Goal: Task Accomplishment & Management: Manage account settings

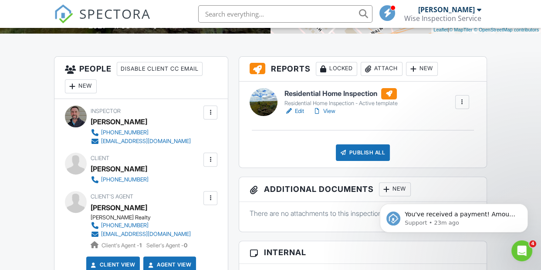
scroll to position [223, 0]
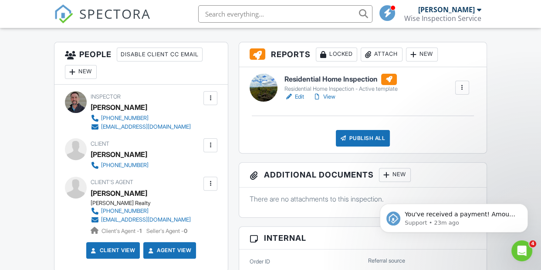
click at [209, 147] on div at bounding box center [210, 145] width 9 height 9
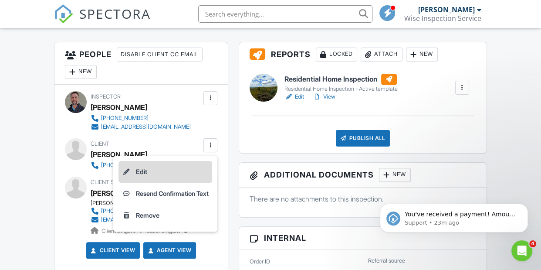
click at [139, 170] on li "Edit" at bounding box center [166, 172] width 94 height 22
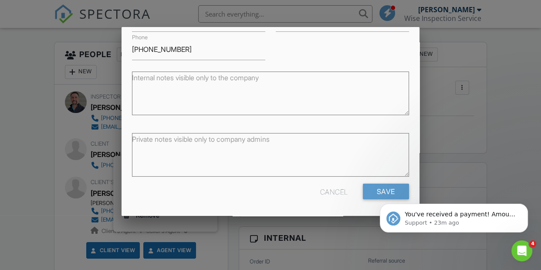
scroll to position [0, 0]
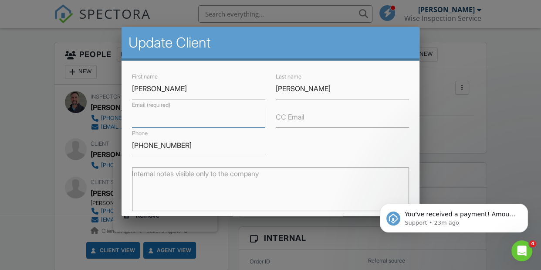
click at [196, 118] on input "Email (required)" at bounding box center [198, 116] width 133 height 21
click at [148, 120] on input "Email (required)" at bounding box center [198, 116] width 133 height 21
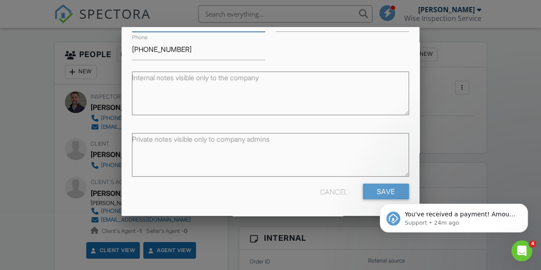
scroll to position [96, 0]
type input "[EMAIL_ADDRESS][DOMAIN_NAME]"
click at [381, 192] on body "You've received a payment! Amount $395.00 Fee $0.00 Net $395.00 Transaction # p…" at bounding box center [453, 216] width 167 height 54
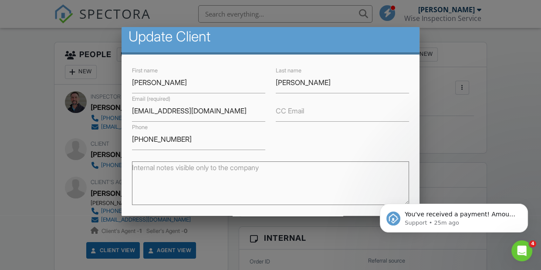
scroll to position [0, 0]
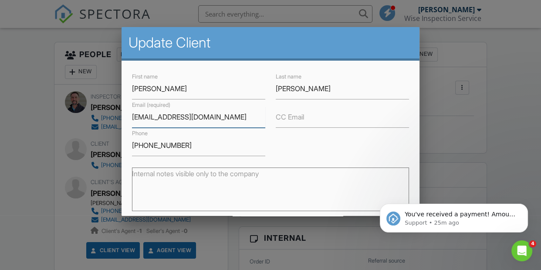
click at [218, 113] on input "[EMAIL_ADDRESS][DOMAIN_NAME]" at bounding box center [198, 116] width 133 height 21
click at [199, 149] on input "[PHONE_NUMBER]" at bounding box center [198, 145] width 133 height 21
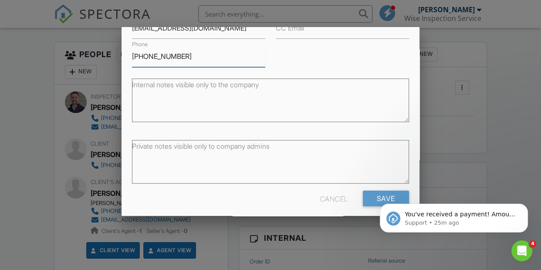
scroll to position [96, 0]
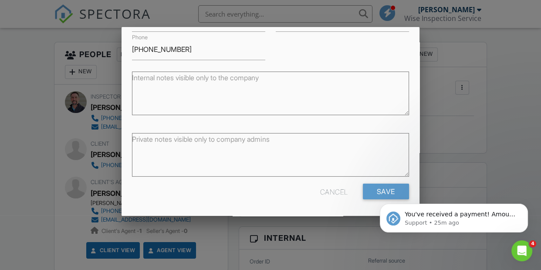
click html "You've received a payment! Amount $395.00 Fee $0.00 Net $395.00 Transaction # p…"
click at [527, 207] on icon "Dismiss notification" at bounding box center [525, 206] width 5 height 5
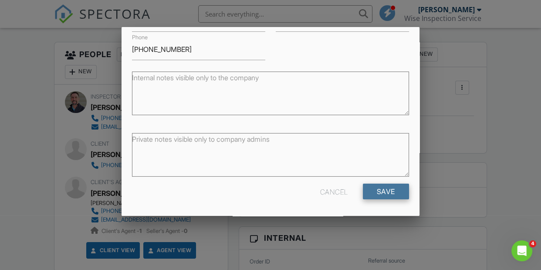
click at [387, 194] on input "Save" at bounding box center [386, 191] width 46 height 16
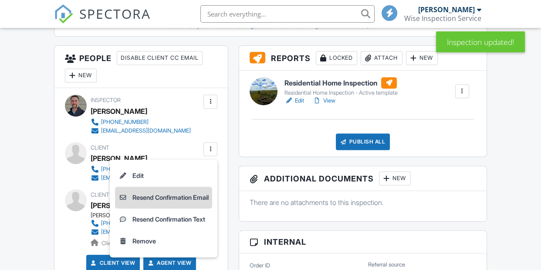
click at [174, 208] on li "Resend Confirmation Email" at bounding box center [163, 198] width 97 height 22
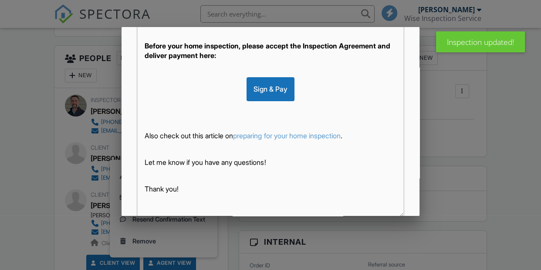
scroll to position [239, 0]
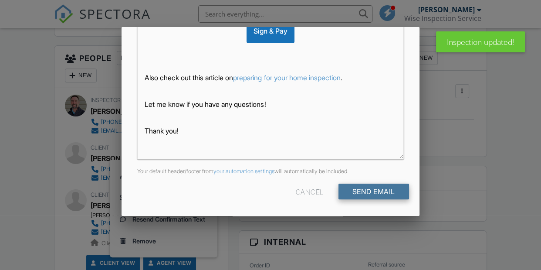
click at [375, 194] on input "Send Email" at bounding box center [374, 191] width 71 height 16
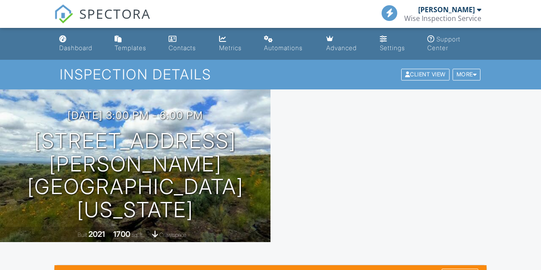
scroll to position [132, 0]
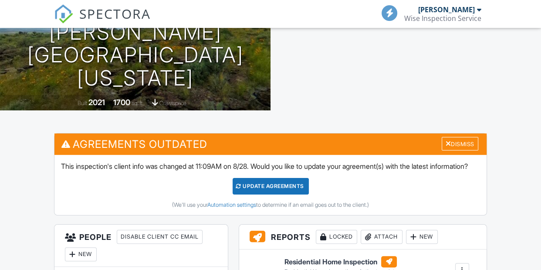
click at [276, 194] on div "Update Agreements" at bounding box center [271, 186] width 76 height 17
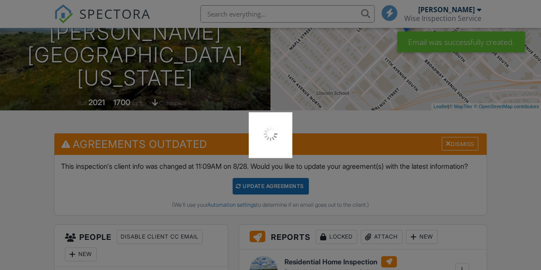
scroll to position [0, 0]
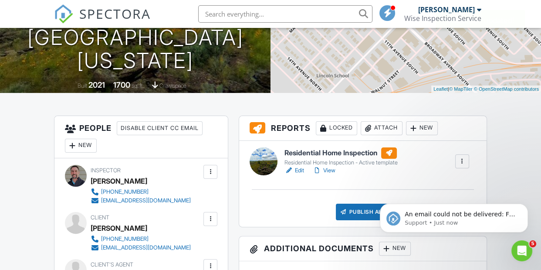
scroll to position [228, 0]
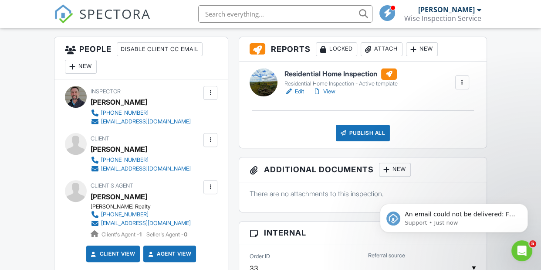
click at [211, 139] on div at bounding box center [210, 140] width 9 height 9
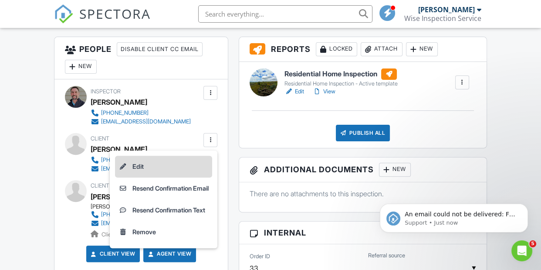
click at [135, 169] on li "Edit" at bounding box center [163, 167] width 97 height 22
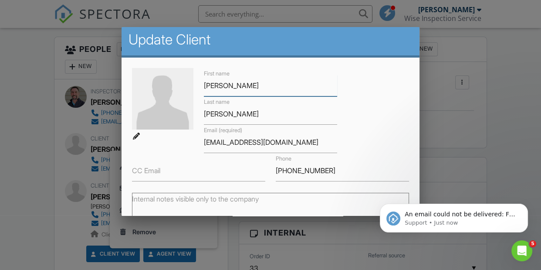
scroll to position [4, 0]
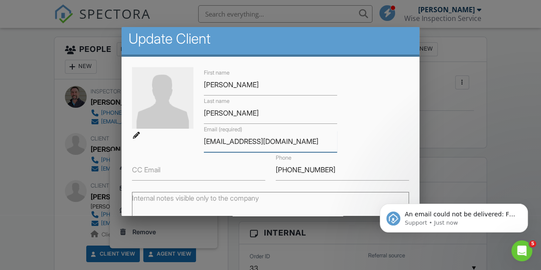
click at [227, 141] on input "[EMAIL_ADDRESS][DOMAIN_NAME]" at bounding box center [270, 141] width 133 height 21
type input "[EMAIL_ADDRESS][DOMAIN_NAME]"
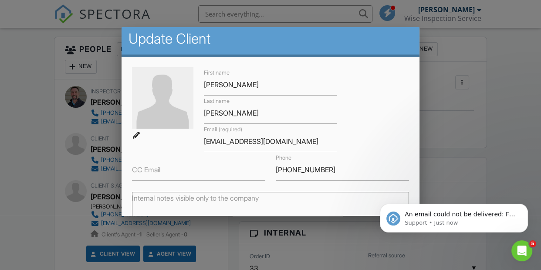
click at [405, 142] on div "First name Jeannetta Last name Wadsworth Email (required) lilgemjmw@gmail.com C…" at bounding box center [270, 123] width 287 height 113
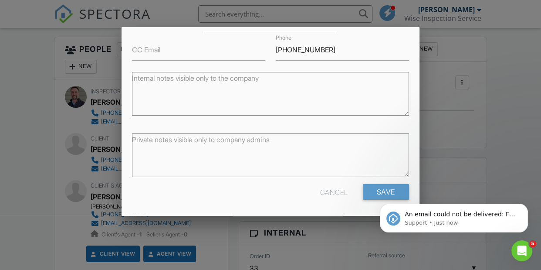
scroll to position [124, 0]
click at [526, 207] on icon "Dismiss notification" at bounding box center [525, 205] width 3 height 3
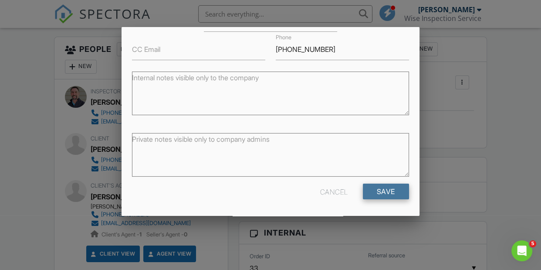
click at [382, 191] on input "Save" at bounding box center [386, 191] width 46 height 16
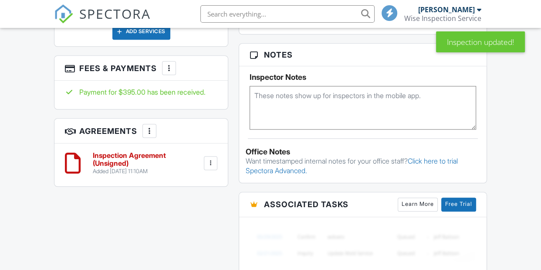
scroll to position [323, 0]
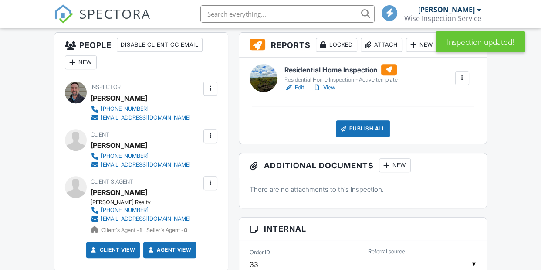
click at [212, 132] on div at bounding box center [210, 136] width 9 height 9
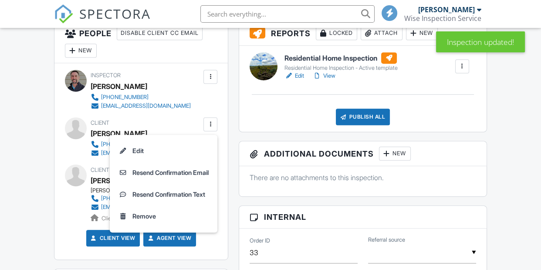
scroll to position [0, 0]
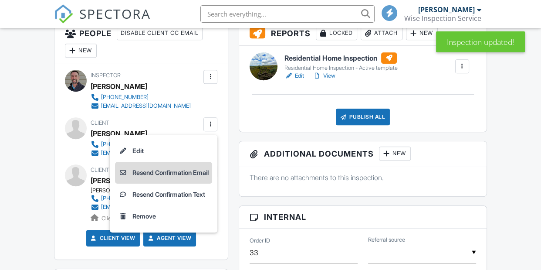
click at [167, 180] on li "Resend Confirmation Email" at bounding box center [163, 173] width 97 height 22
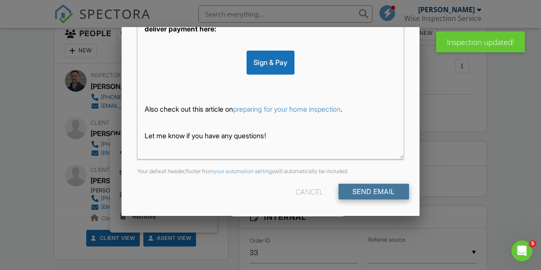
click at [367, 193] on input "Send Email" at bounding box center [374, 191] width 71 height 16
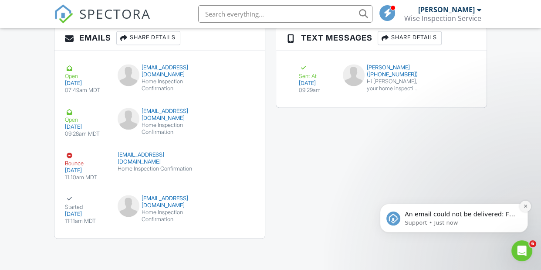
click at [526, 206] on icon "Dismiss notification" at bounding box center [525, 206] width 5 height 5
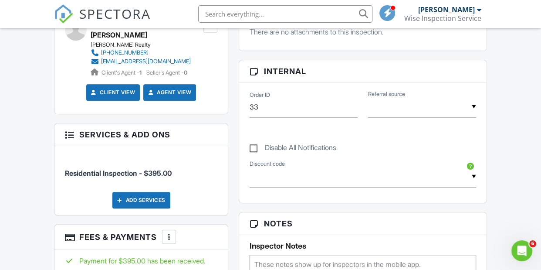
scroll to position [187, 0]
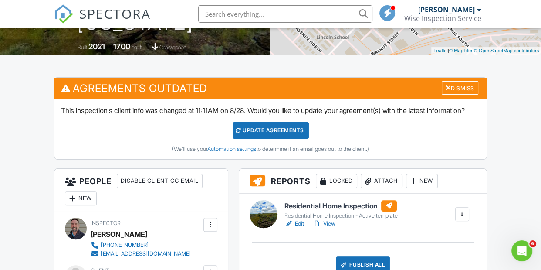
click at [275, 139] on div "Update Agreements" at bounding box center [271, 130] width 76 height 17
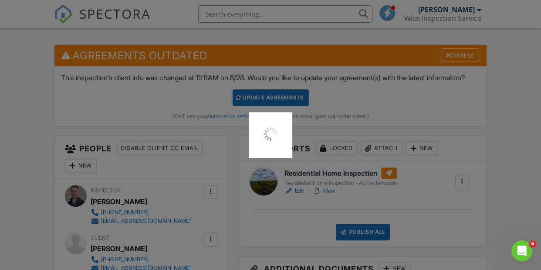
scroll to position [403, 0]
